Goal: Task Accomplishment & Management: Manage account settings

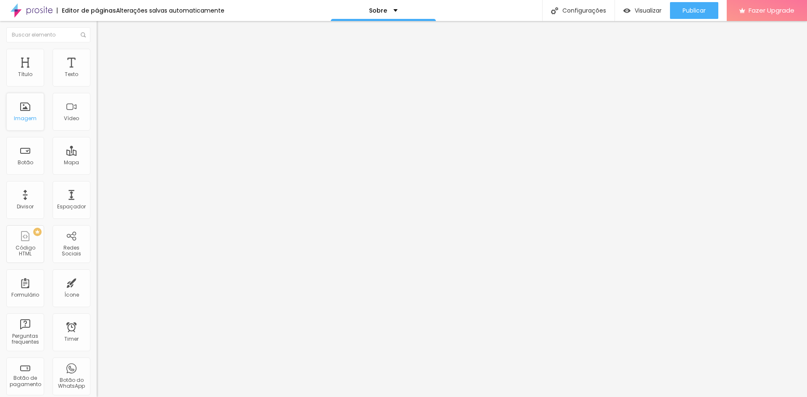
click at [17, 116] on div "Imagem" at bounding box center [25, 119] width 23 height 6
click at [28, 119] on div "Imagem" at bounding box center [25, 119] width 23 height 6
click at [26, 108] on div "Imagem" at bounding box center [25, 112] width 38 height 38
click at [97, 72] on span "Trocar imagem" at bounding box center [120, 68] width 46 height 7
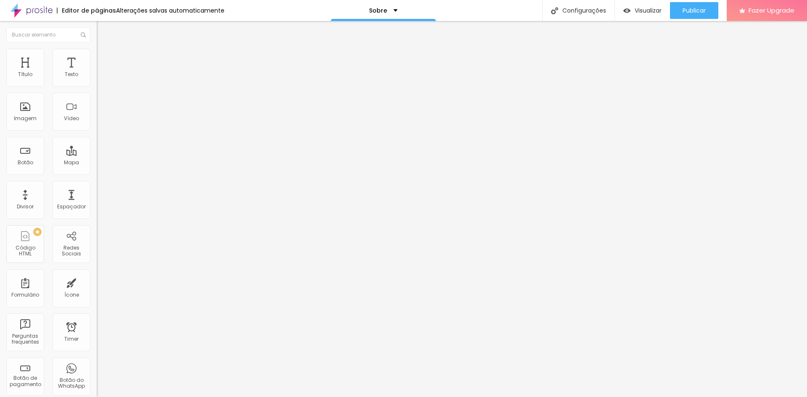
click at [16, 109] on div "Imagem" at bounding box center [25, 112] width 38 height 38
click at [26, 119] on div "Imagem" at bounding box center [25, 119] width 23 height 6
click at [97, 72] on span "Trocar imagem" at bounding box center [120, 68] width 46 height 7
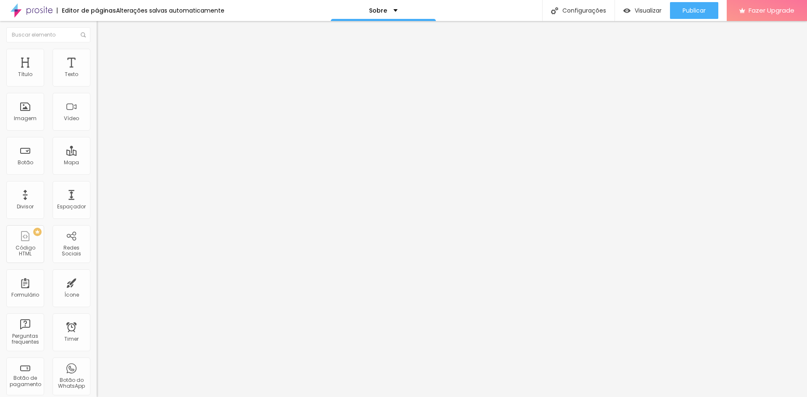
click at [22, 120] on div "Imagem" at bounding box center [25, 119] width 23 height 6
click at [97, 72] on span "Trocar imagem" at bounding box center [120, 68] width 46 height 7
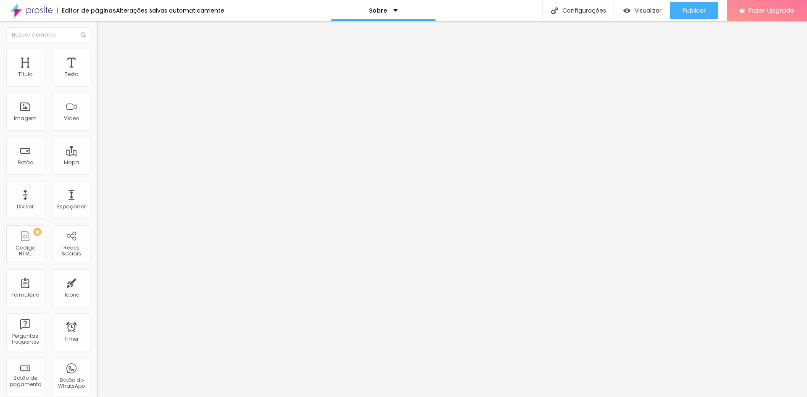
click at [97, 132] on span "Original" at bounding box center [107, 127] width 20 height 7
click at [97, 147] on span "Quadrado" at bounding box center [110, 143] width 27 height 7
click at [97, 132] on span "Original" at bounding box center [107, 127] width 20 height 7
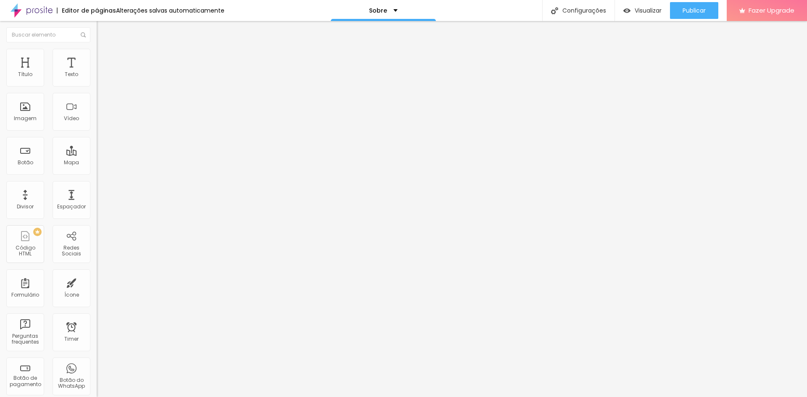
click at [97, 146] on div "Quadrado 1:1" at bounding box center [145, 143] width 97 height 5
click at [97, 132] on span "Original" at bounding box center [107, 127] width 20 height 7
click at [97, 147] on span "Quadrado" at bounding box center [110, 143] width 27 height 7
click at [97, 136] on div "Cinema 16:9" at bounding box center [145, 133] width 97 height 5
click at [97, 150] on span "Quadrado" at bounding box center [110, 146] width 27 height 7
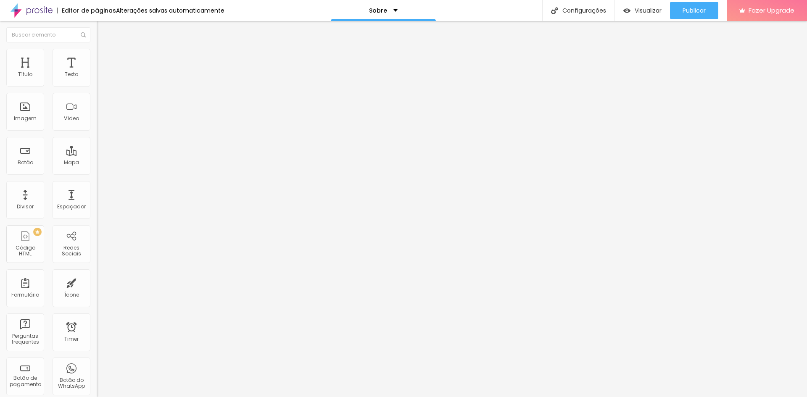
click at [97, 141] on div "Padrão 4:3" at bounding box center [145, 138] width 97 height 5
click at [97, 136] on div "Cinema 16:9" at bounding box center [145, 133] width 97 height 5
click at [97, 72] on span "Trocar imagem" at bounding box center [120, 68] width 46 height 7
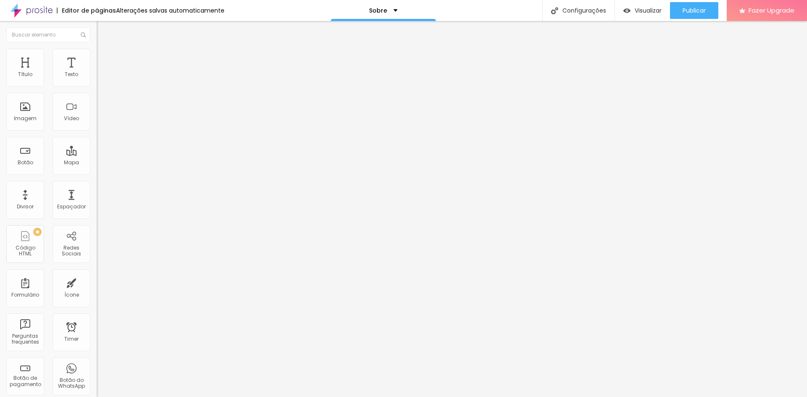
click at [97, 132] on span "16:9 Cinema" at bounding box center [113, 127] width 32 height 7
click at [97, 149] on div "Quadrado 1:1" at bounding box center [145, 146] width 97 height 5
click at [97, 57] on li "Avançado" at bounding box center [145, 53] width 97 height 8
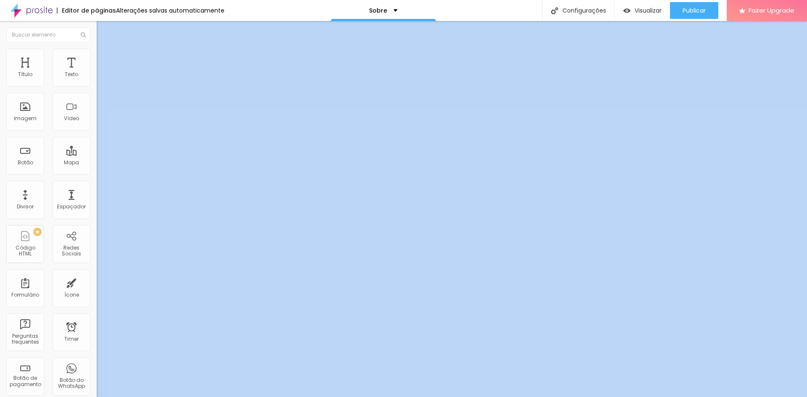
click at [406, 397] on html "Editor de páginas Alterações salvas automaticamente Sobre Configurações Configu…" at bounding box center [403, 198] width 807 height 397
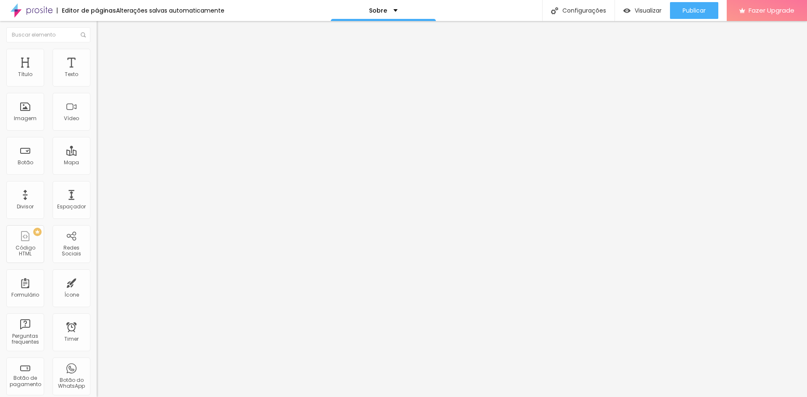
type input "h"
paste input "https://www.instagram.com/ana_amaralfotografia/#"
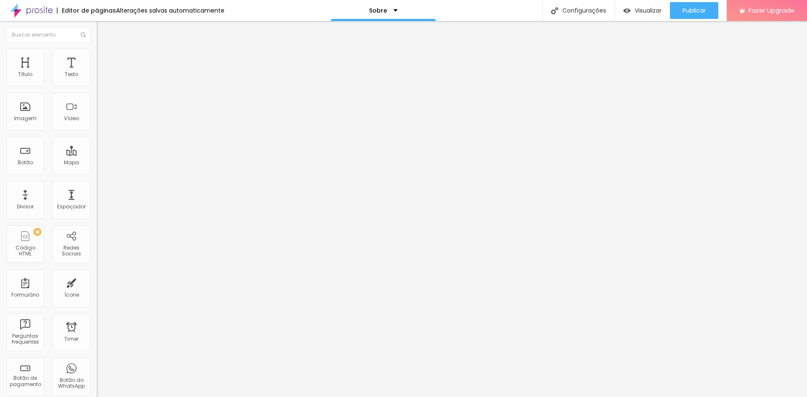
type input "https://www.instagram.com/ana_amaralfotografia/#"
click at [97, 85] on div "Facebook" at bounding box center [145, 124] width 97 height 116
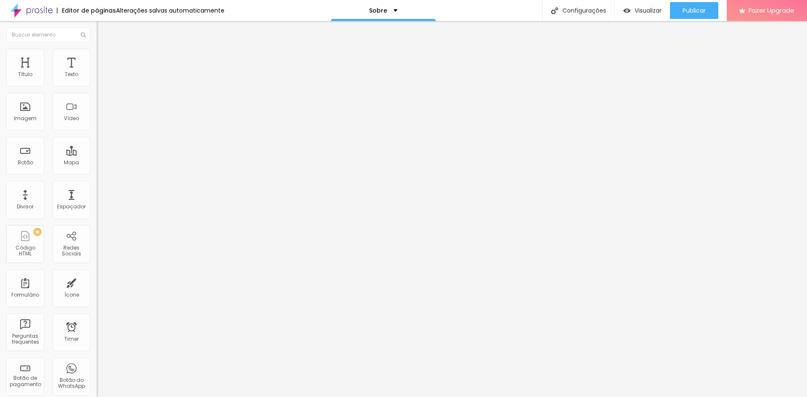
click at [97, 258] on div "Editar Redes Sociais Conteúdo Estilo Avançado Facebook Rede social Facebook End…" at bounding box center [145, 209] width 97 height 376
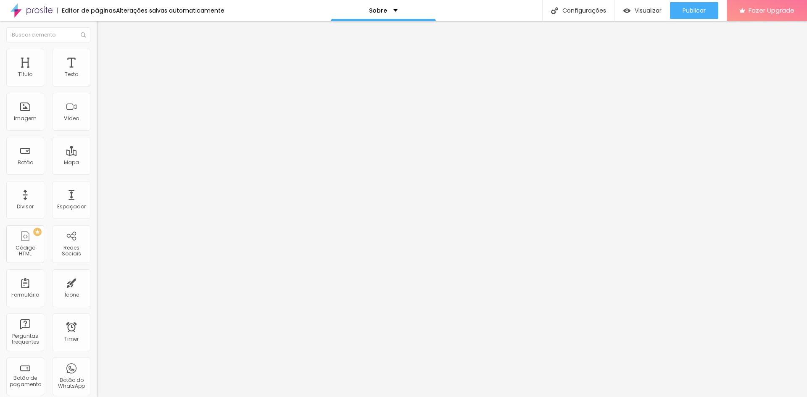
click at [97, 170] on div "Facebook" at bounding box center [145, 172] width 97 height 5
drag, startPoint x: 37, startPoint y: 134, endPoint x: 0, endPoint y: 132, distance: 37.5
paste input "www.facebook.com/aaphotografias/?_rdr"
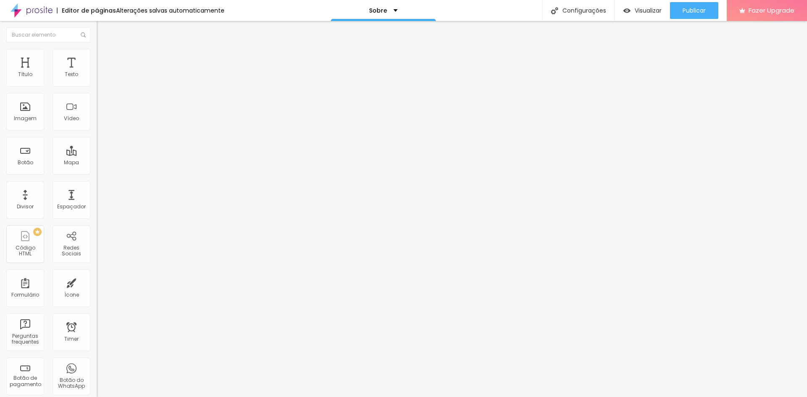
type input "https://www.facebook.com/aaphotografias/?_rdr"
drag, startPoint x: 44, startPoint y: 174, endPoint x: 0, endPoint y: 170, distance: 44.3
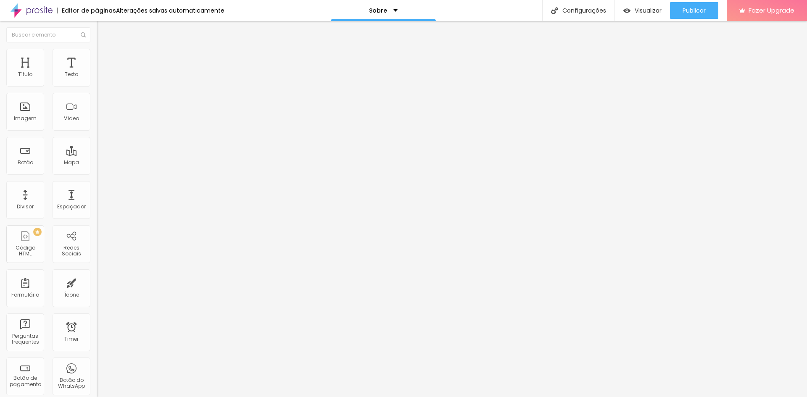
paste input "wa.me/message/752EEQCQNGDPM1"
type input "https://wa.me/message/752EEQCQNGDPM1"
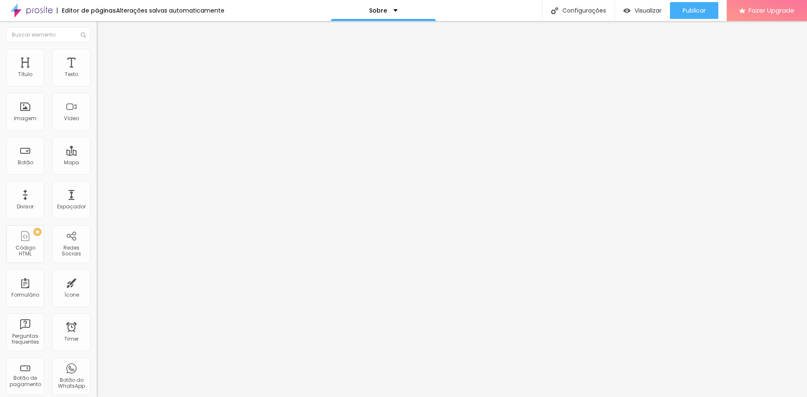
scroll to position [0, 0]
click at [64, 161] on div "Mapa" at bounding box center [71, 163] width 15 height 6
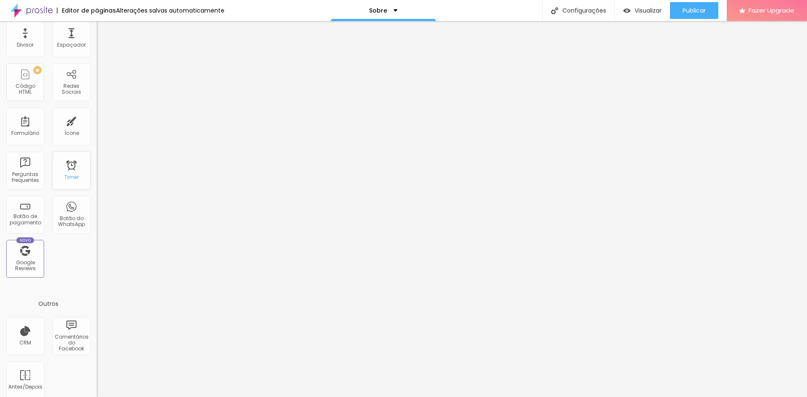
scroll to position [168, 0]
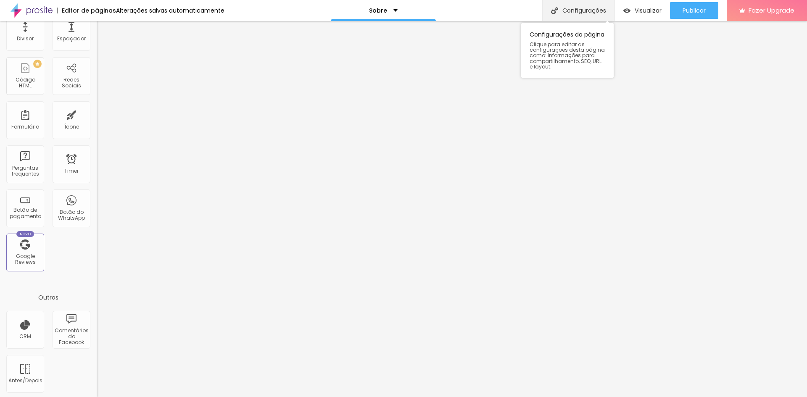
click at [568, 13] on div "Configurações" at bounding box center [578, 10] width 72 height 21
click at [62, 82] on div "Redes Sociais" at bounding box center [71, 83] width 33 height 12
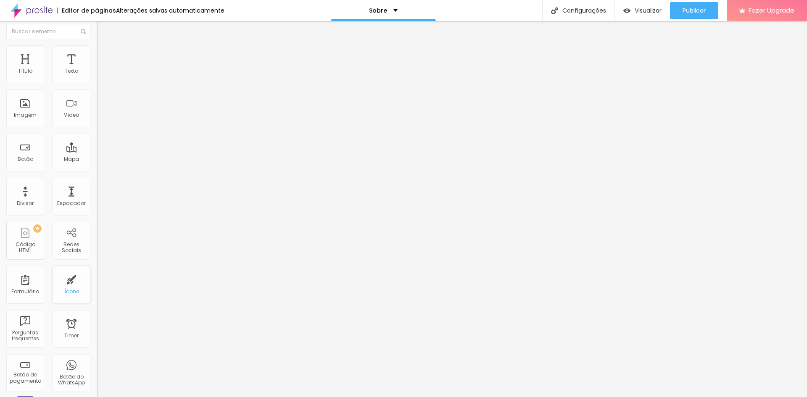
scroll to position [0, 0]
click at [68, 161] on div "Mapa" at bounding box center [71, 163] width 15 height 6
click at [378, 8] on p "Sobre" at bounding box center [378, 11] width 18 height 6
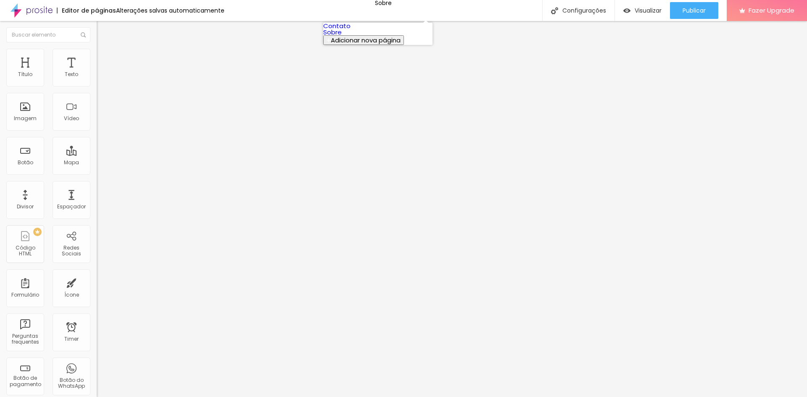
click at [351, 28] on link "Contato" at bounding box center [336, 25] width 27 height 9
click at [97, 79] on input "Alboom Brasil" at bounding box center [147, 75] width 101 height 8
drag, startPoint x: 55, startPoint y: 91, endPoint x: 0, endPoint y: 90, distance: 55.1
click at [97, 90] on div "Endereço Alboom Brasil Alinhamento 15 Zoom" at bounding box center [145, 150] width 97 height 168
type input "a"
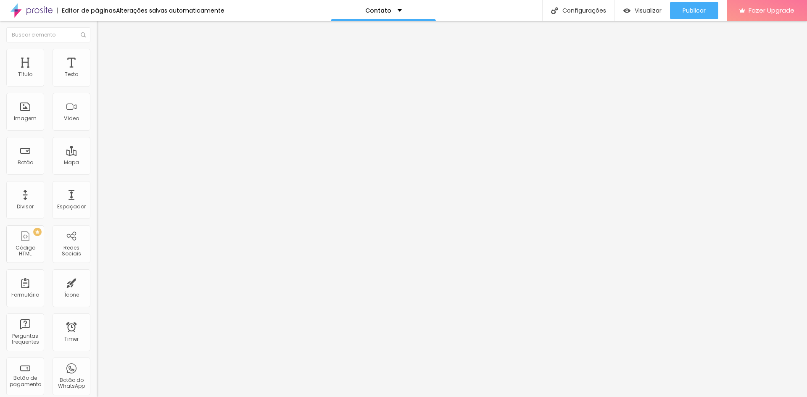
type input "r"
drag, startPoint x: 69, startPoint y: 95, endPoint x: 0, endPoint y: 90, distance: 69.6
click at [97, 90] on div "Endereço Rua Corone Alinhamento 15 Zoom" at bounding box center [145, 150] width 97 height 168
type input "Ana Amaral Fotografia"
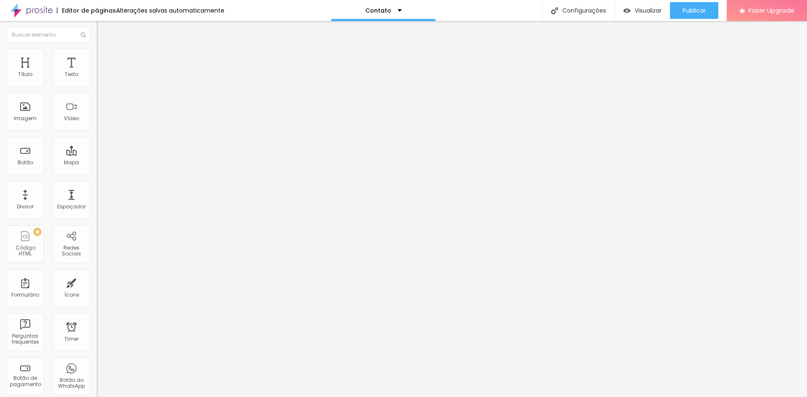
click at [97, 55] on li "Estilo" at bounding box center [145, 53] width 97 height 8
click at [104, 59] on span "Avançado" at bounding box center [118, 62] width 28 height 7
click at [386, 15] on div "Contato" at bounding box center [383, 10] width 105 height 21
click at [342, 37] on link "Sobre" at bounding box center [332, 32] width 18 height 9
click at [26, 81] on div "Título" at bounding box center [25, 68] width 38 height 38
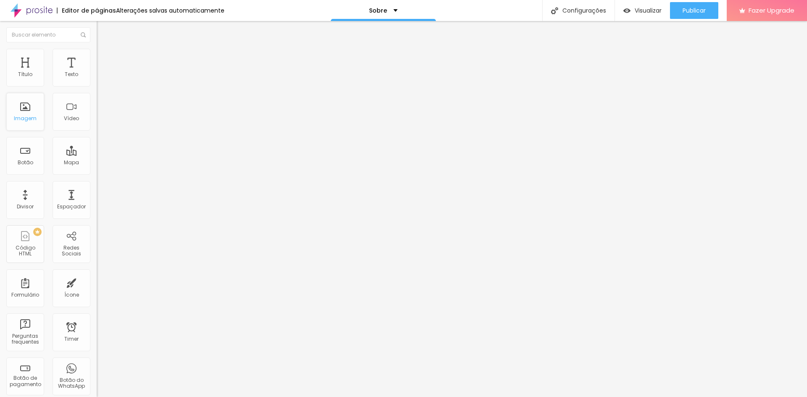
click at [28, 120] on div "Imagem" at bounding box center [25, 119] width 23 height 6
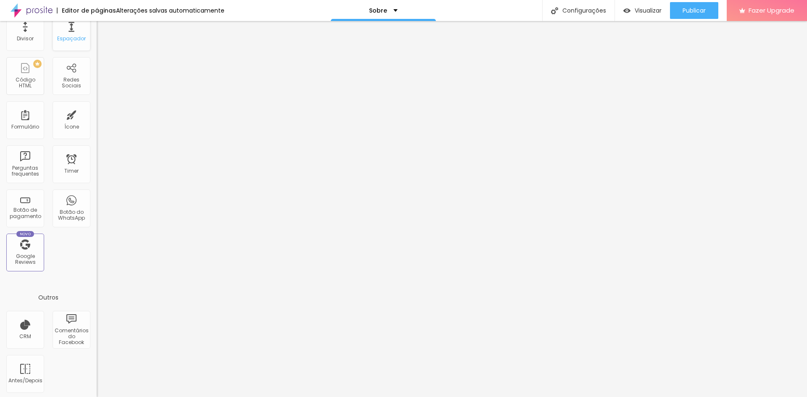
scroll to position [170, 0]
click at [26, 373] on div "Antes/Depois" at bounding box center [25, 372] width 38 height 38
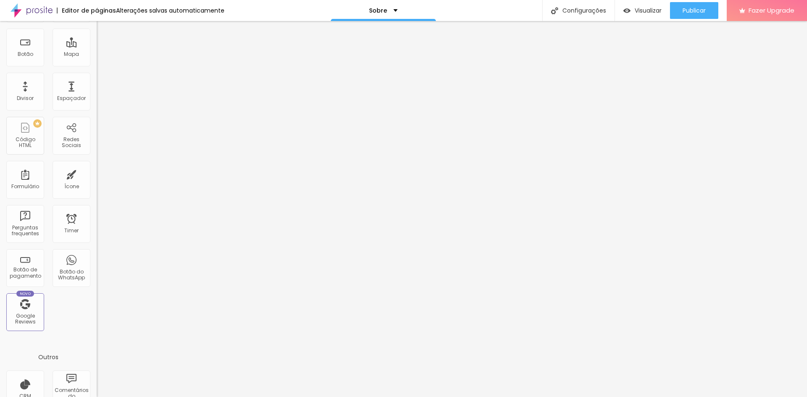
scroll to position [86, 0]
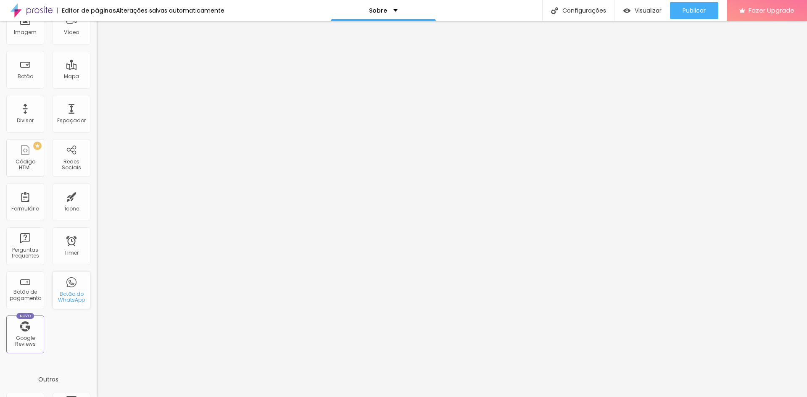
click at [64, 286] on div "Botão do WhatsApp" at bounding box center [72, 291] width 38 height 38
click at [27, 257] on div "Perguntas frequentes" at bounding box center [24, 253] width 33 height 12
click at [55, 250] on div "Timer" at bounding box center [72, 246] width 38 height 38
click at [63, 215] on div "Ícone" at bounding box center [72, 202] width 38 height 38
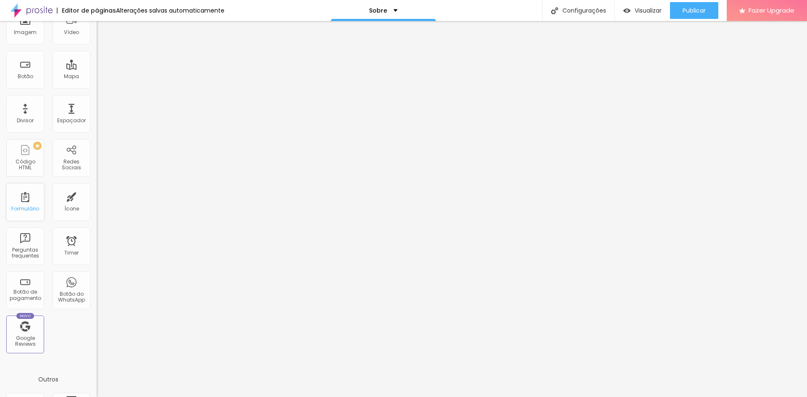
click at [26, 198] on div "Formulário" at bounding box center [25, 202] width 38 height 38
click at [77, 202] on div "Ícone" at bounding box center [72, 202] width 38 height 38
click at [67, 204] on div "Ícone" at bounding box center [72, 202] width 38 height 38
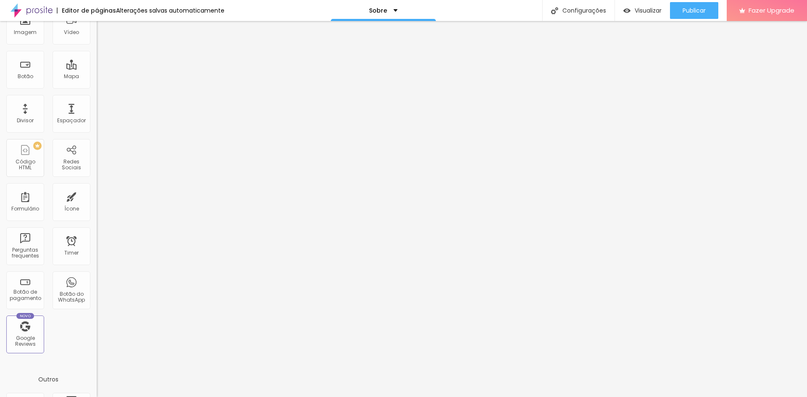
scroll to position [0, 0]
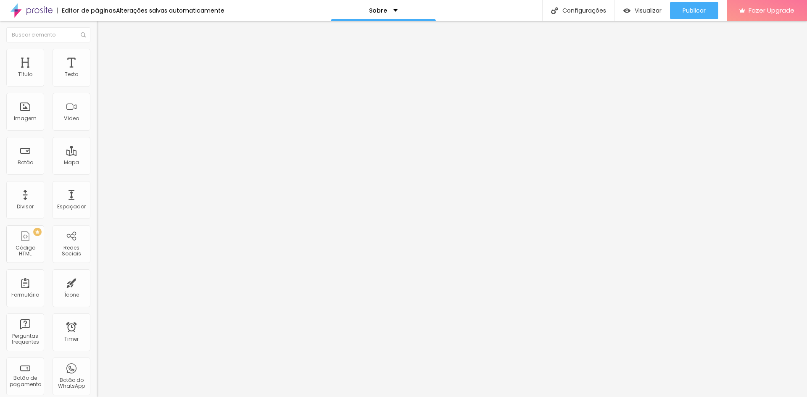
click at [97, 77] on span "Encaixotado" at bounding box center [113, 72] width 33 height 7
click at [97, 89] on div "Completo" at bounding box center [145, 86] width 97 height 5
click at [97, 57] on li "Avançado" at bounding box center [145, 61] width 97 height 8
click at [97, 49] on li "Conteúdo" at bounding box center [145, 44] width 97 height 8
click at [103, 28] on img "button" at bounding box center [106, 30] width 7 height 7
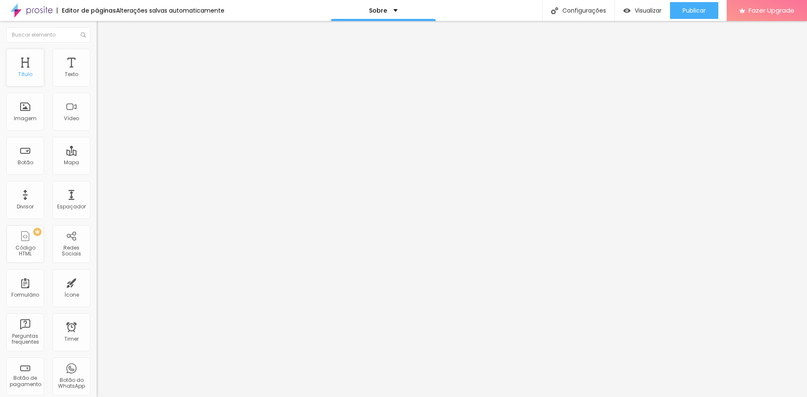
click at [21, 73] on div "Título" at bounding box center [25, 74] width 14 height 6
click at [396, 10] on div "Sobre" at bounding box center [383, 10] width 105 height 21
click at [367, 45] on span "Adicionar nova página" at bounding box center [366, 40] width 70 height 9
type input "Galerias"
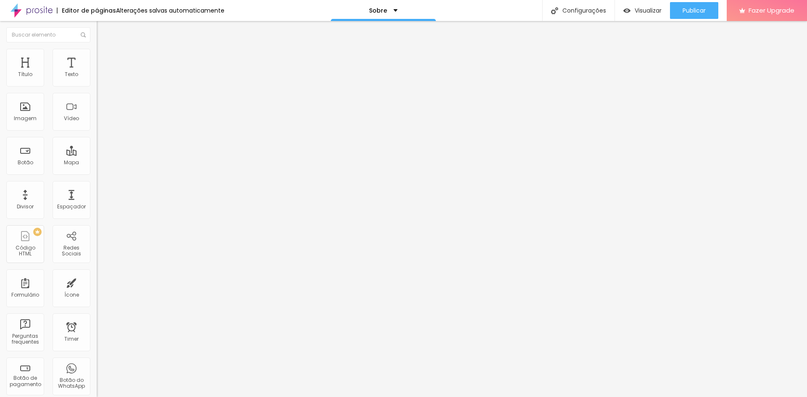
click at [68, 70] on div "Texto" at bounding box center [72, 68] width 38 height 38
click at [197, 11] on div "Alterações salvas automaticamente" at bounding box center [170, 11] width 108 height 6
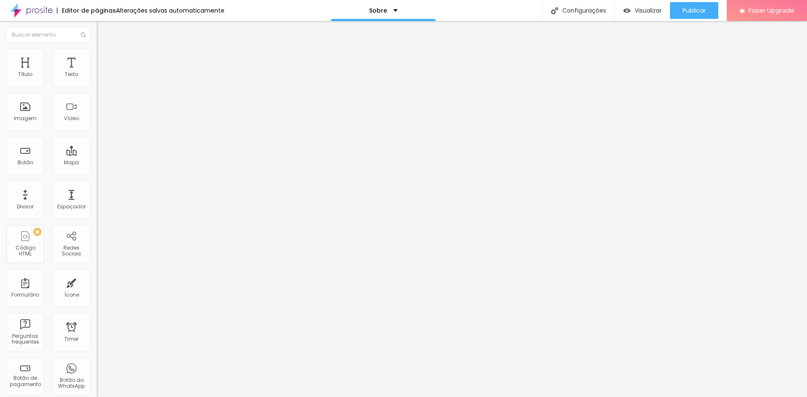
click at [652, 4] on div "Visualizar" at bounding box center [642, 10] width 38 height 17
click at [64, 173] on div "Mapa" at bounding box center [72, 156] width 38 height 38
click at [61, 202] on div "Espaçador" at bounding box center [72, 200] width 38 height 38
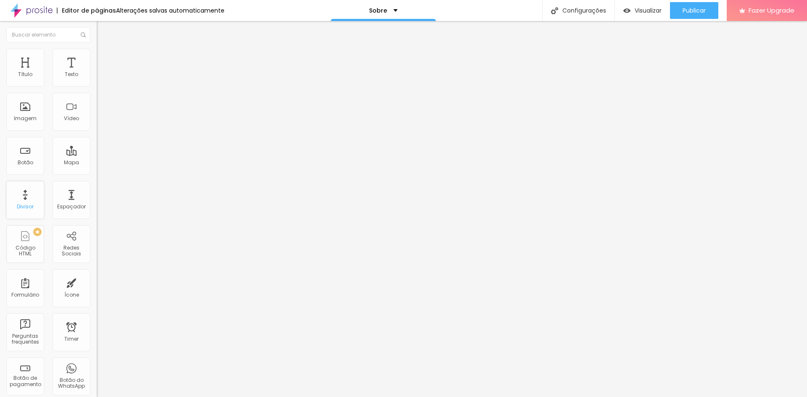
click at [21, 211] on div "Divisor" at bounding box center [25, 200] width 38 height 38
click at [378, 13] on p "Sobre" at bounding box center [378, 11] width 18 height 6
click at [349, 30] on link "Galerias" at bounding box center [336, 25] width 26 height 9
click at [31, 71] on div "Título" at bounding box center [25, 74] width 14 height 6
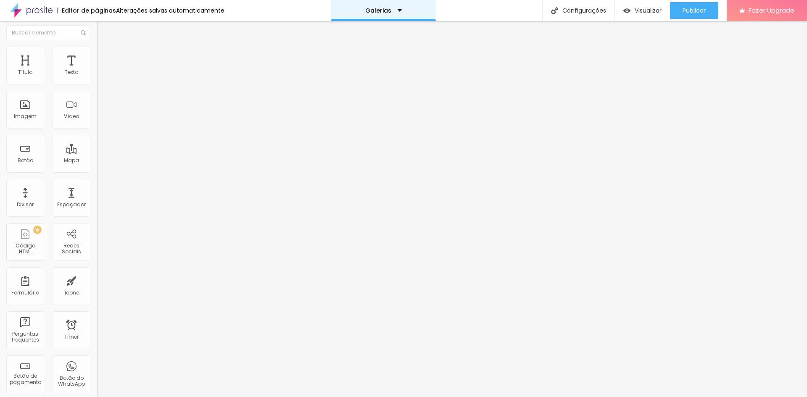
click at [395, 11] on div "Galerias" at bounding box center [383, 11] width 37 height 6
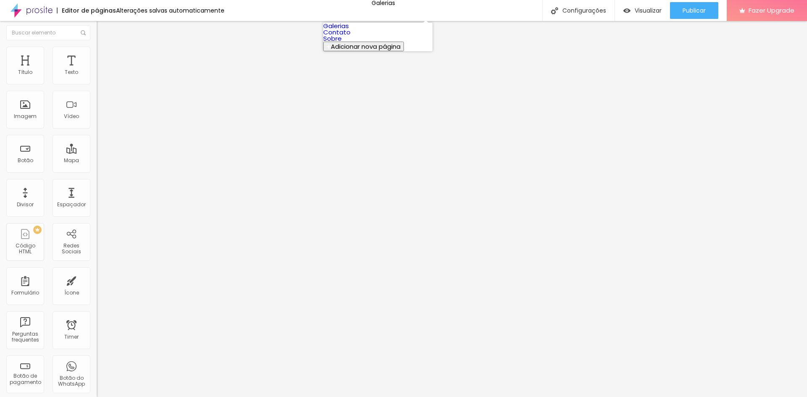
click at [349, 30] on link "Galerias" at bounding box center [336, 25] width 26 height 9
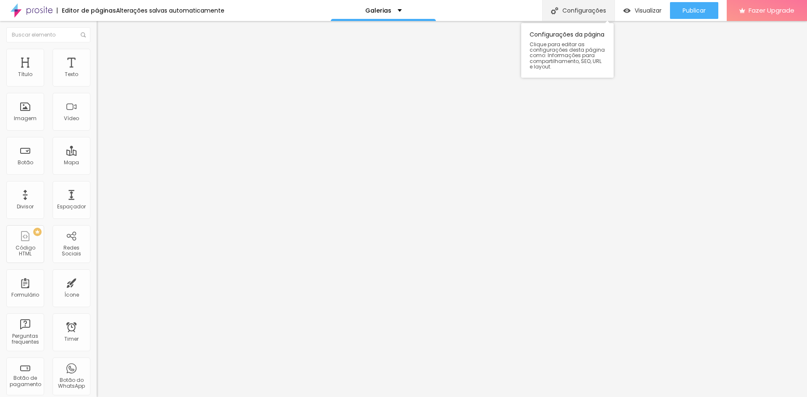
click at [567, 13] on div "Configurações" at bounding box center [578, 10] width 72 height 21
drag, startPoint x: 372, startPoint y: 149, endPoint x: 276, endPoint y: 135, distance: 97.3
type input "/"
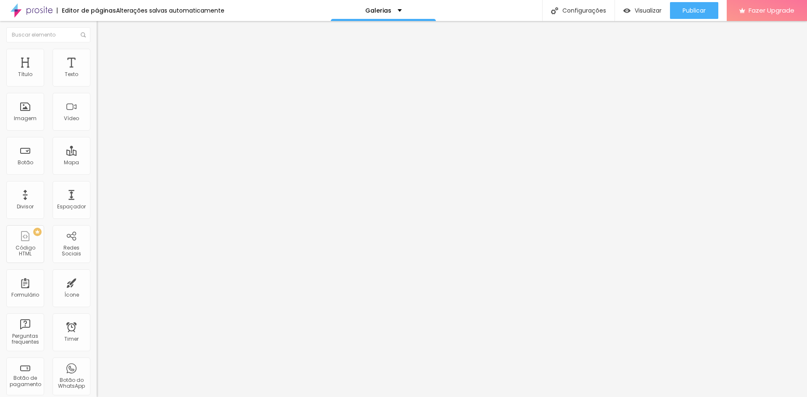
click at [383, 14] on div "Galerias" at bounding box center [383, 10] width 105 height 21
click at [351, 37] on link "Contato" at bounding box center [336, 32] width 27 height 9
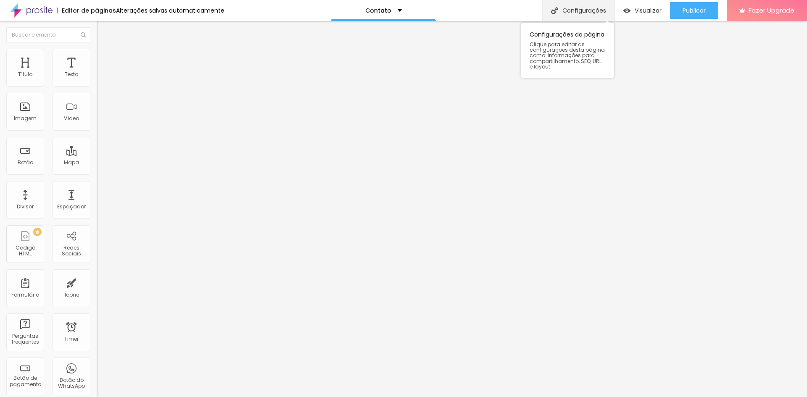
click at [570, 16] on div "Configurações" at bounding box center [578, 10] width 72 height 21
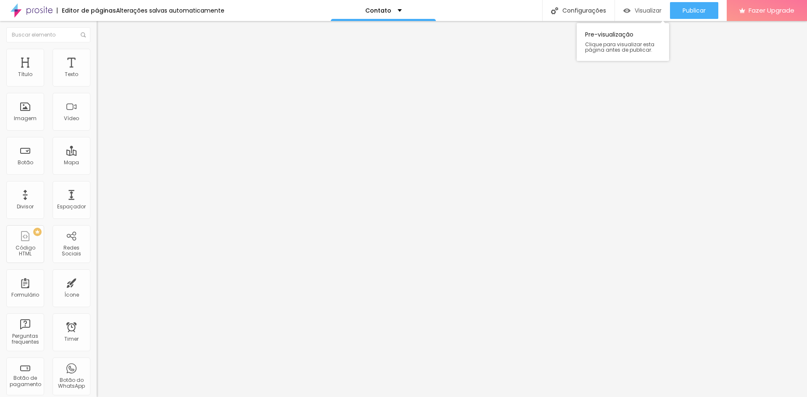
click at [640, 14] on span "Visualizar" at bounding box center [648, 10] width 27 height 7
click at [93, 11] on div "Editor de páginas" at bounding box center [86, 11] width 59 height 6
click at [42, 13] on img at bounding box center [32, 10] width 42 height 21
click at [377, 14] on div "[DOMAIN_NAME][URL]" at bounding box center [383, 10] width 105 height 21
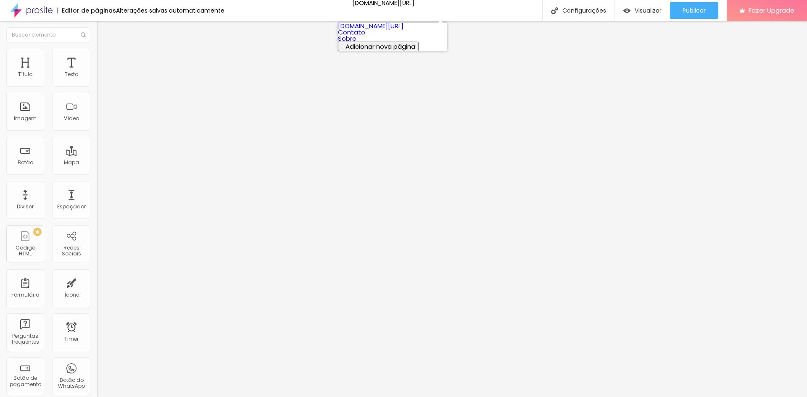
click at [380, 30] on link "[DOMAIN_NAME][URL]" at bounding box center [371, 25] width 66 height 9
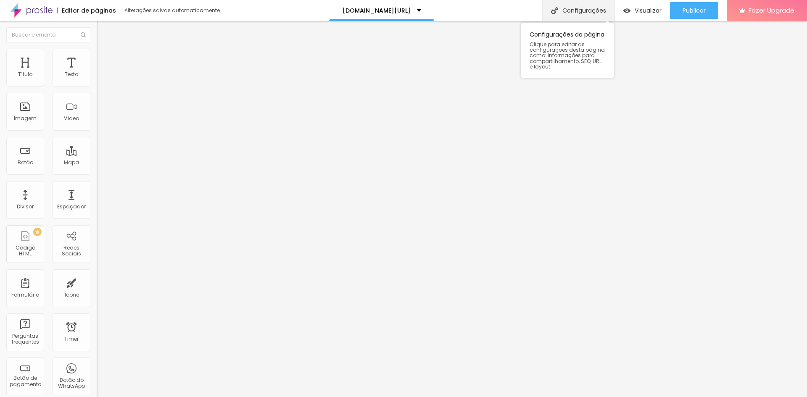
click at [577, 11] on div "Configurações" at bounding box center [578, 10] width 72 height 21
drag, startPoint x: 445, startPoint y: 108, endPoint x: 285, endPoint y: 107, distance: 159.3
type input "Galeria"
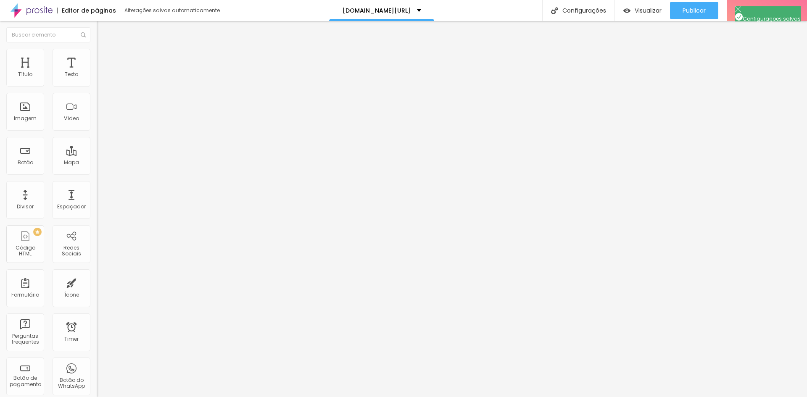
drag, startPoint x: 65, startPoint y: 92, endPoint x: 7, endPoint y: 96, distance: 58.1
click at [97, 79] on input "Encontre sua galeria" at bounding box center [147, 75] width 101 height 8
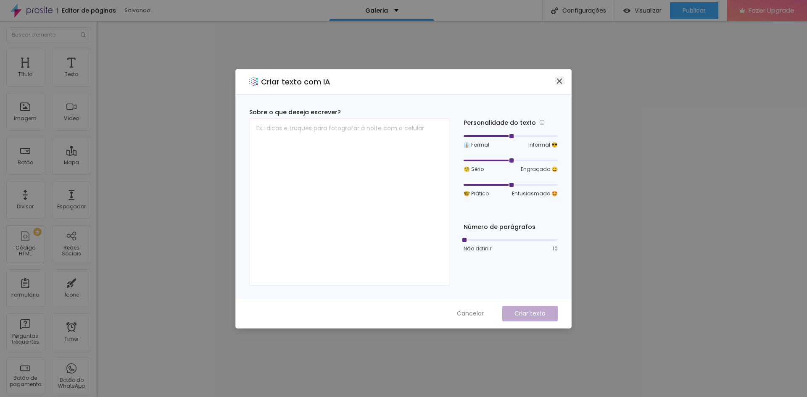
click at [560, 83] on icon "close" at bounding box center [559, 81] width 7 height 7
click at [556, 81] on icon "close" at bounding box center [559, 81] width 7 height 7
click at [558, 83] on icon "close" at bounding box center [559, 81] width 7 height 7
click at [562, 79] on icon "close" at bounding box center [559, 81] width 7 height 7
click at [557, 84] on button "Close" at bounding box center [559, 81] width 9 height 9
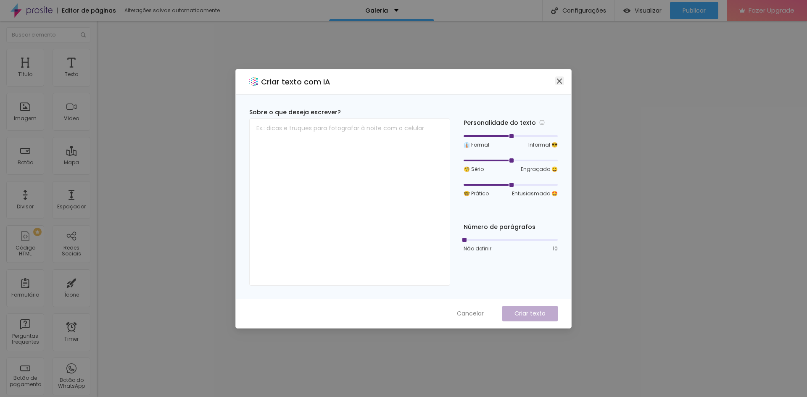
click at [558, 81] on icon "close" at bounding box center [559, 81] width 7 height 7
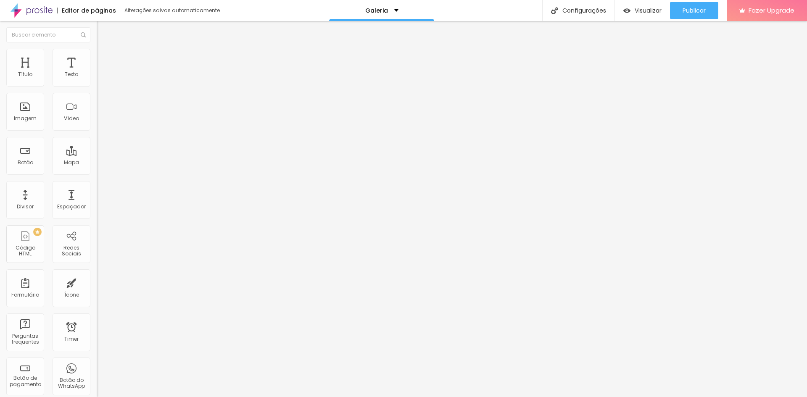
click at [97, 72] on span "Trocar imagem" at bounding box center [120, 68] width 46 height 7
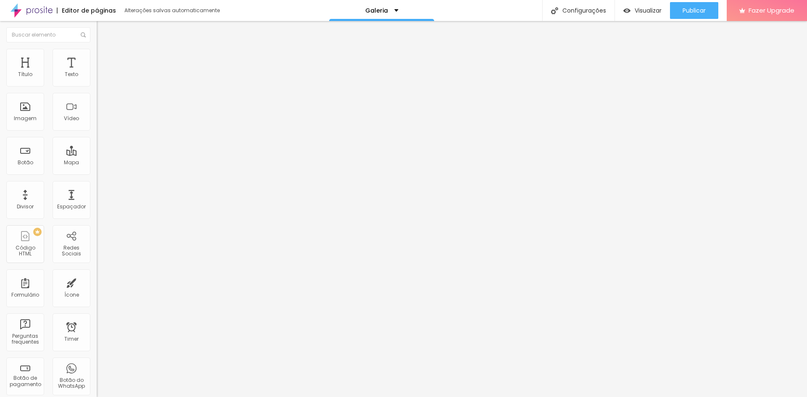
click at [104, 50] on span "Conteúdo" at bounding box center [117, 45] width 26 height 7
click at [104, 58] on span "Estilo" at bounding box center [110, 54] width 13 height 7
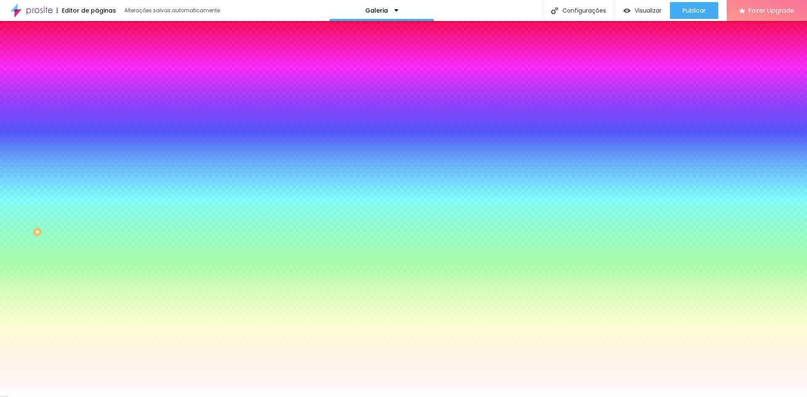
click at [97, 77] on span "Trocar imagem" at bounding box center [120, 73] width 46 height 7
click at [101, 140] on icon "button" at bounding box center [101, 139] width 1 height 1
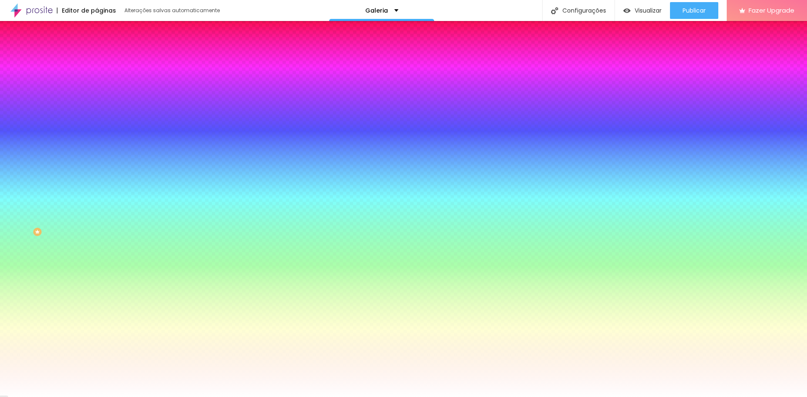
click at [97, 151] on button "button" at bounding box center [103, 146] width 12 height 9
radio input "true"
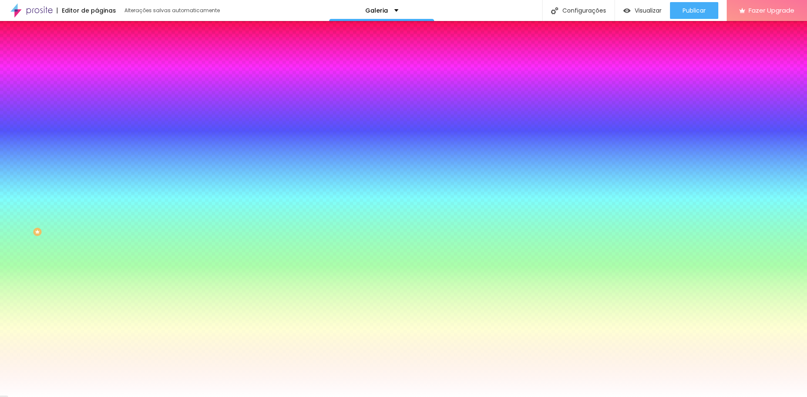
radio input "false"
radio input "true"
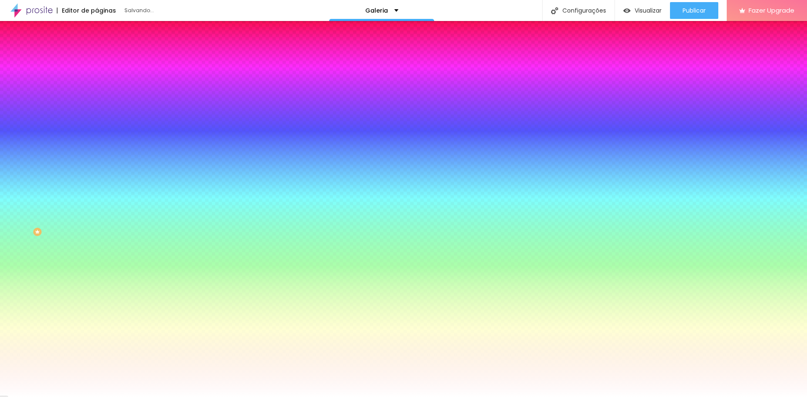
radio input "false"
radio input "true"
radio input "false"
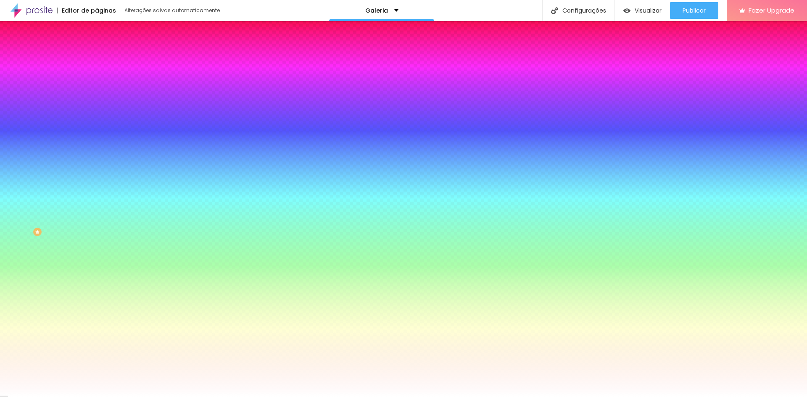
radio input "true"
radio input "false"
click at [29, 397] on div at bounding box center [403, 397] width 807 height 0
click at [97, 100] on div "Efeito da Imagem Nenhum Nenhum Parallax" at bounding box center [145, 88] width 97 height 23
click at [97, 87] on span "Nenhum" at bounding box center [108, 83] width 22 height 7
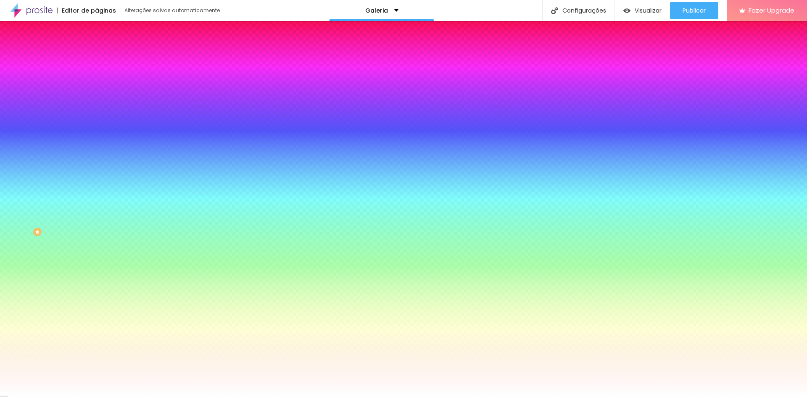
click at [97, 100] on span "Parallax" at bounding box center [107, 96] width 21 height 7
click at [104, 100] on span "Parallax" at bounding box center [114, 96] width 21 height 7
click at [97, 92] on span "Nenhum" at bounding box center [108, 88] width 22 height 7
click at [97, 77] on span "Trocar imagem" at bounding box center [120, 73] width 46 height 7
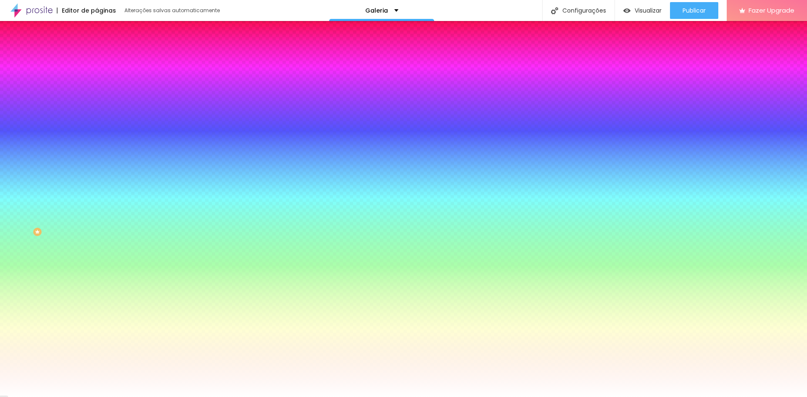
click at [97, 77] on span "Trocar imagem" at bounding box center [120, 73] width 46 height 7
